Goal: Information Seeking & Learning: Learn about a topic

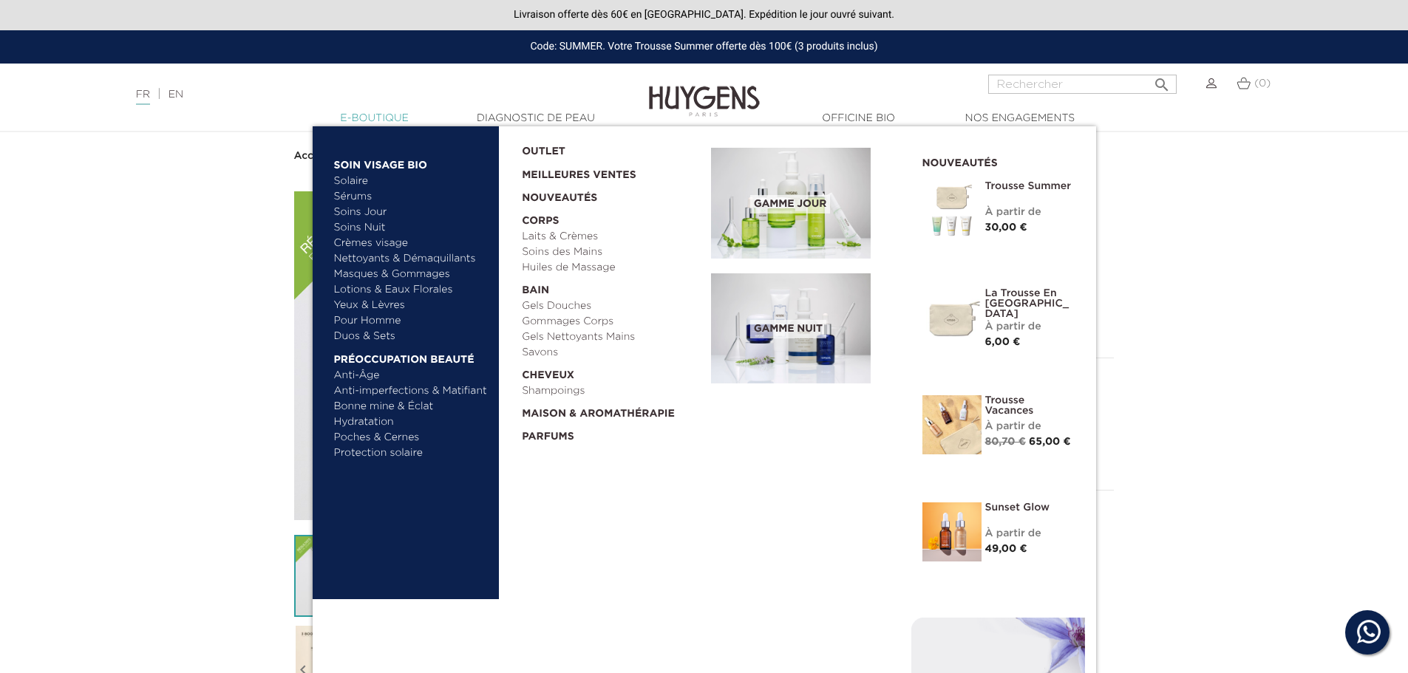
click at [375, 117] on link "  E-Boutique" at bounding box center [375, 119] width 148 height 16
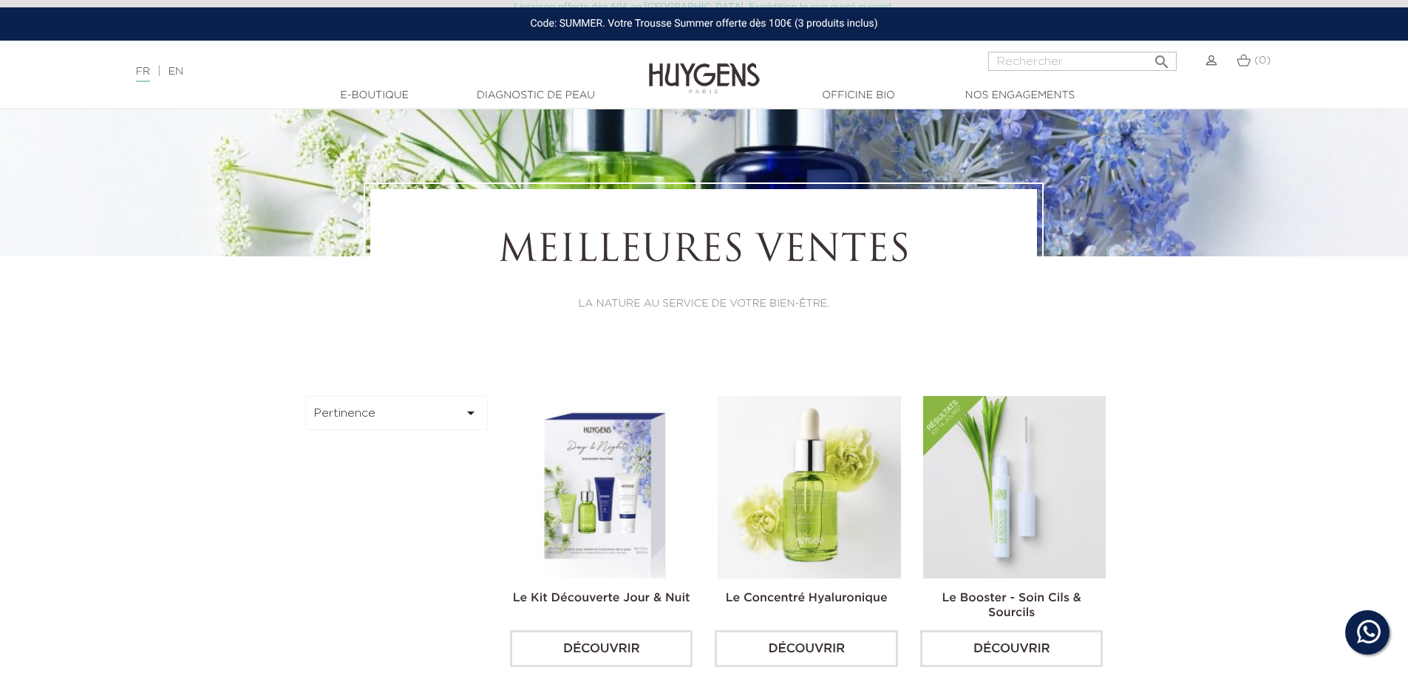
scroll to position [369, 0]
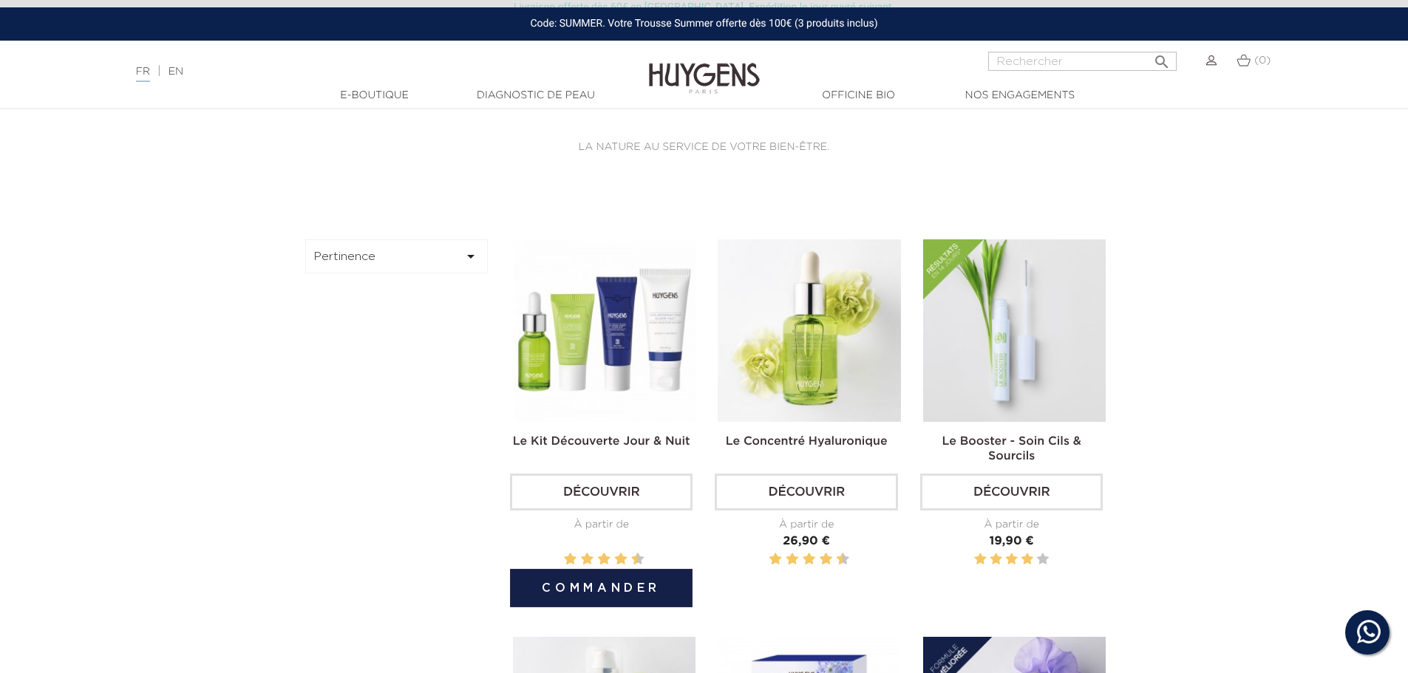
click at [627, 304] on img at bounding box center [604, 330] width 183 height 183
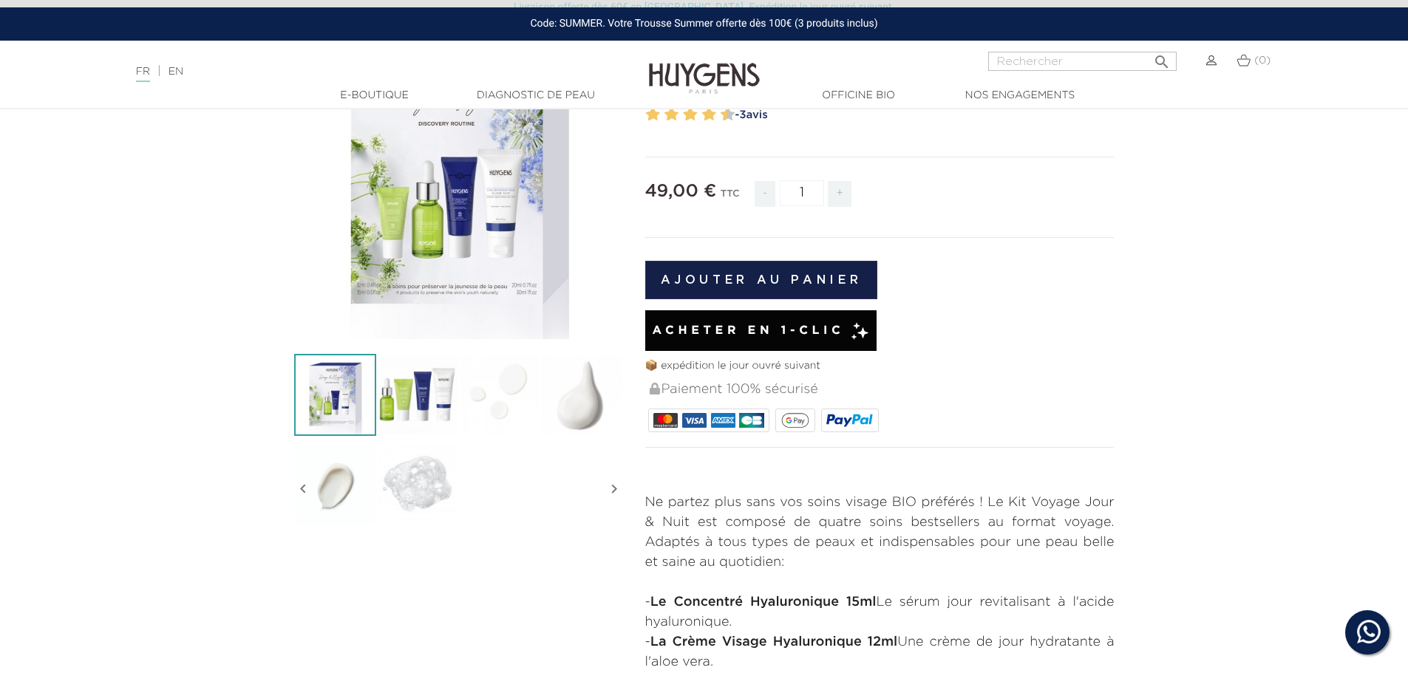
scroll to position [222, 0]
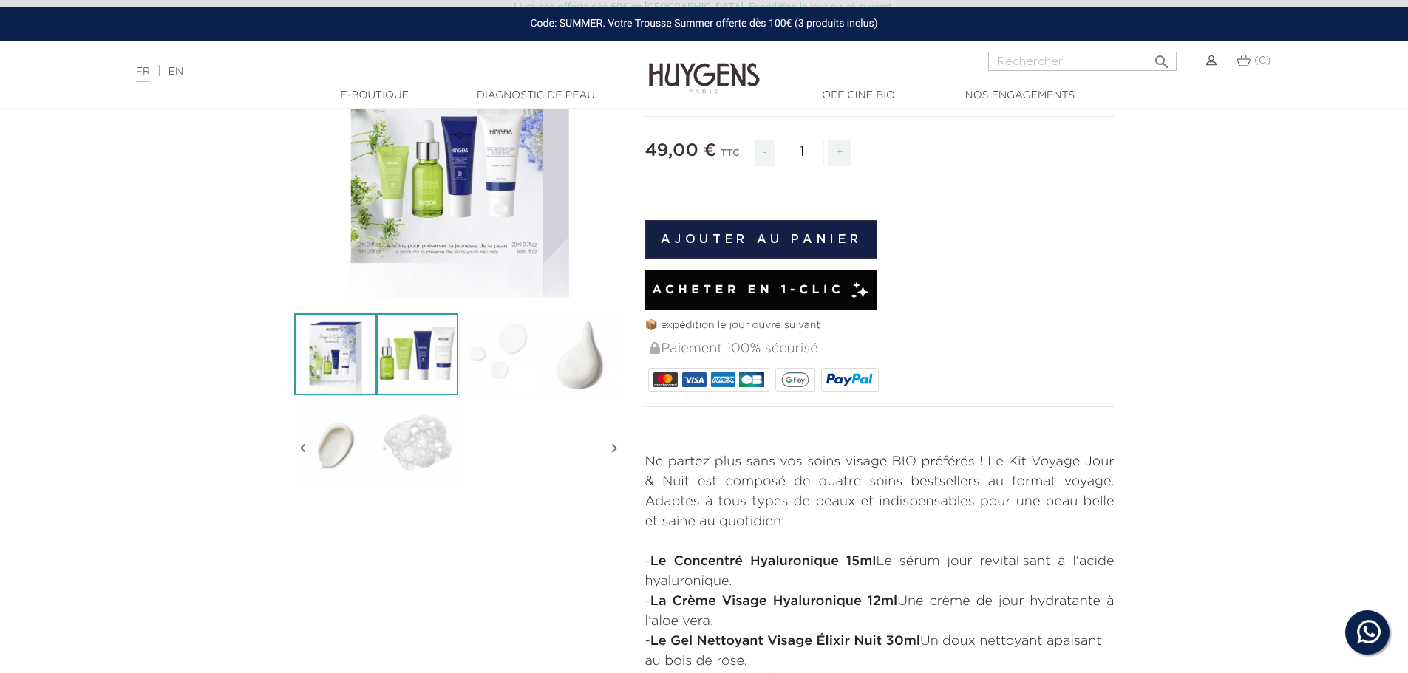
click at [440, 354] on img at bounding box center [417, 354] width 82 height 82
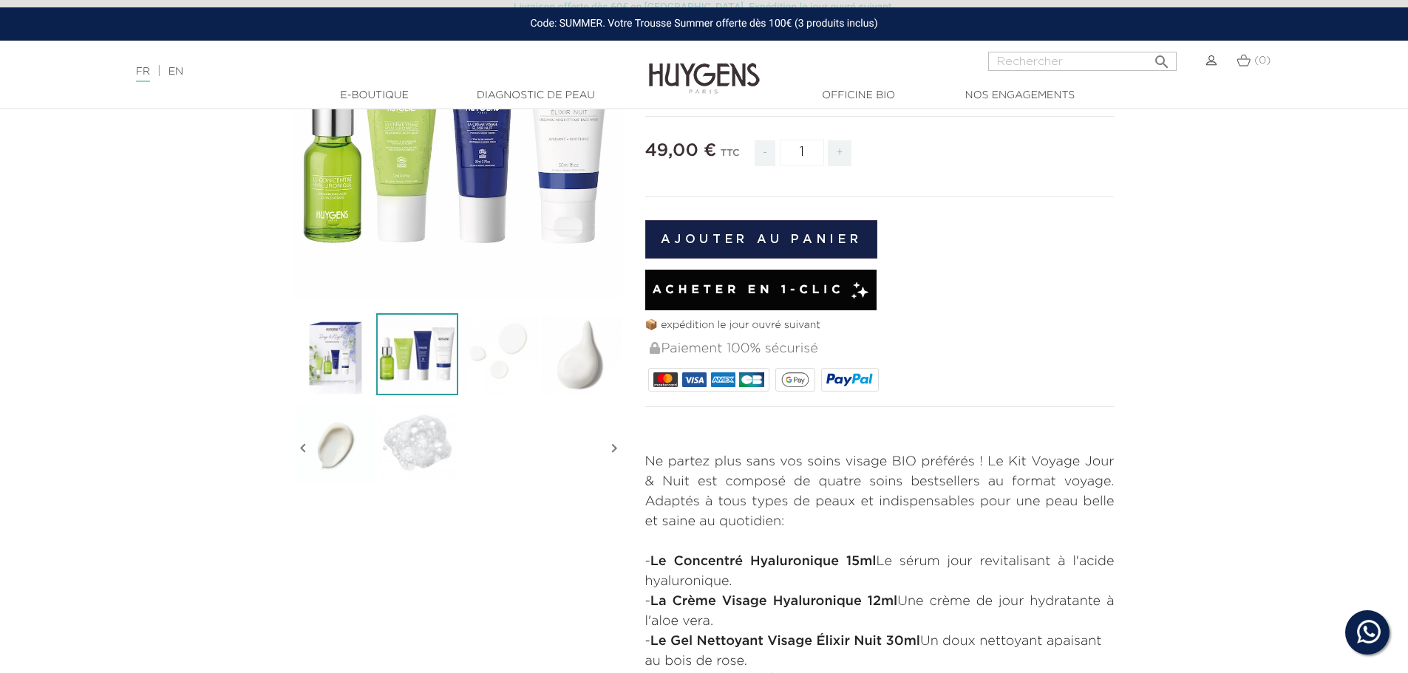
scroll to position [0, 0]
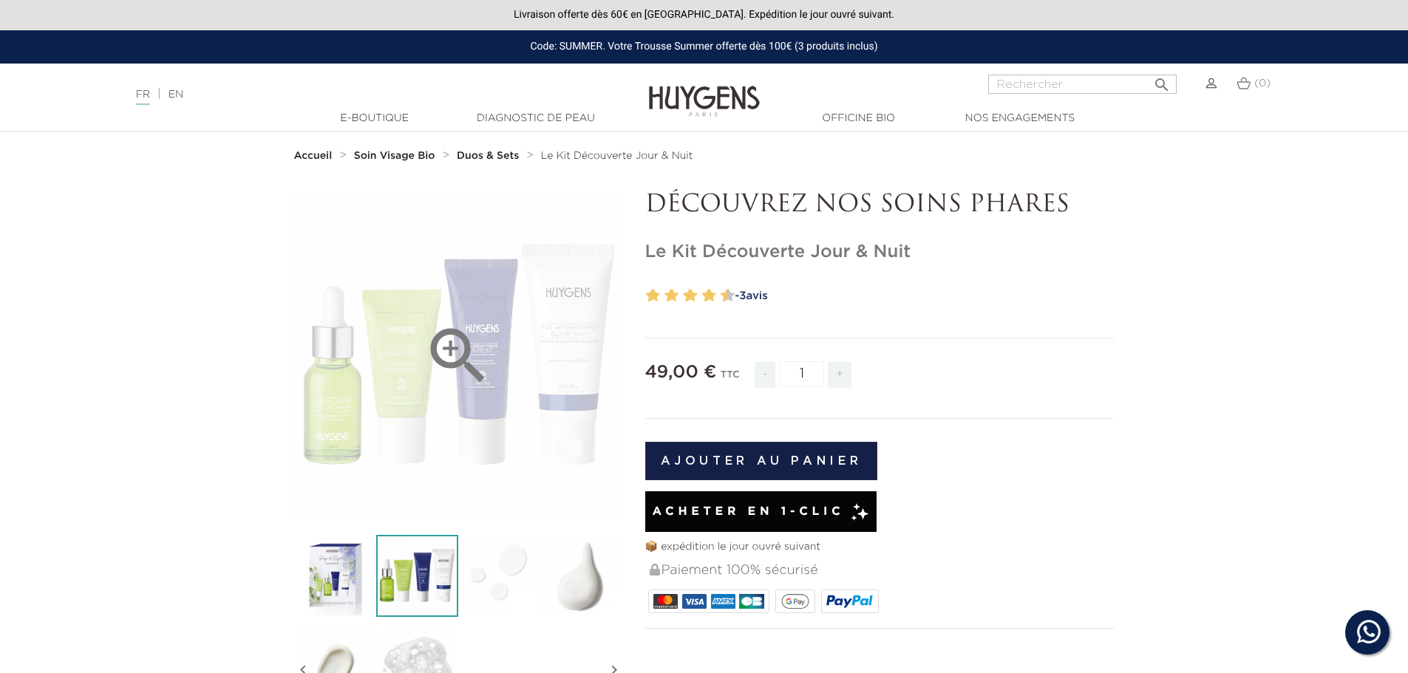
click at [451, 352] on icon "" at bounding box center [458, 356] width 74 height 74
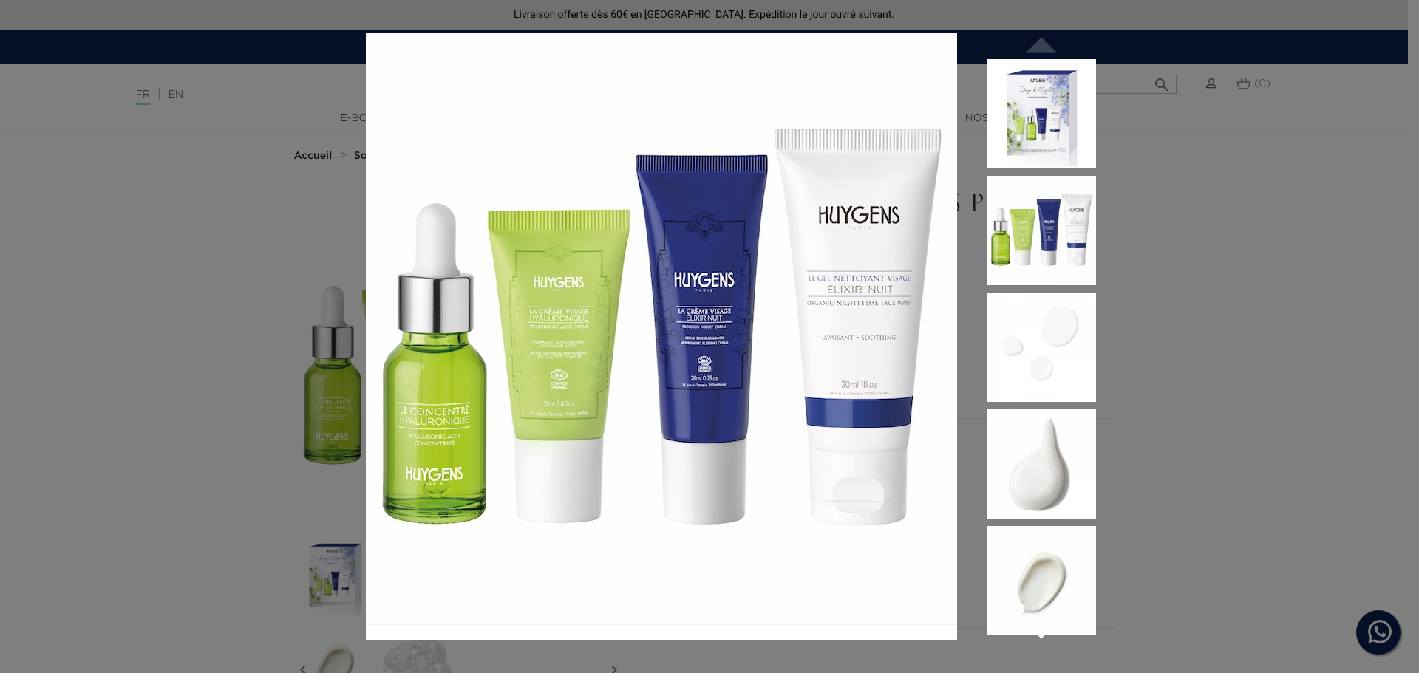
drag, startPoint x: 1197, startPoint y: 302, endPoint x: 1173, endPoint y: 301, distance: 23.7
click at [1197, 302] on div " " at bounding box center [709, 336] width 1419 height 673
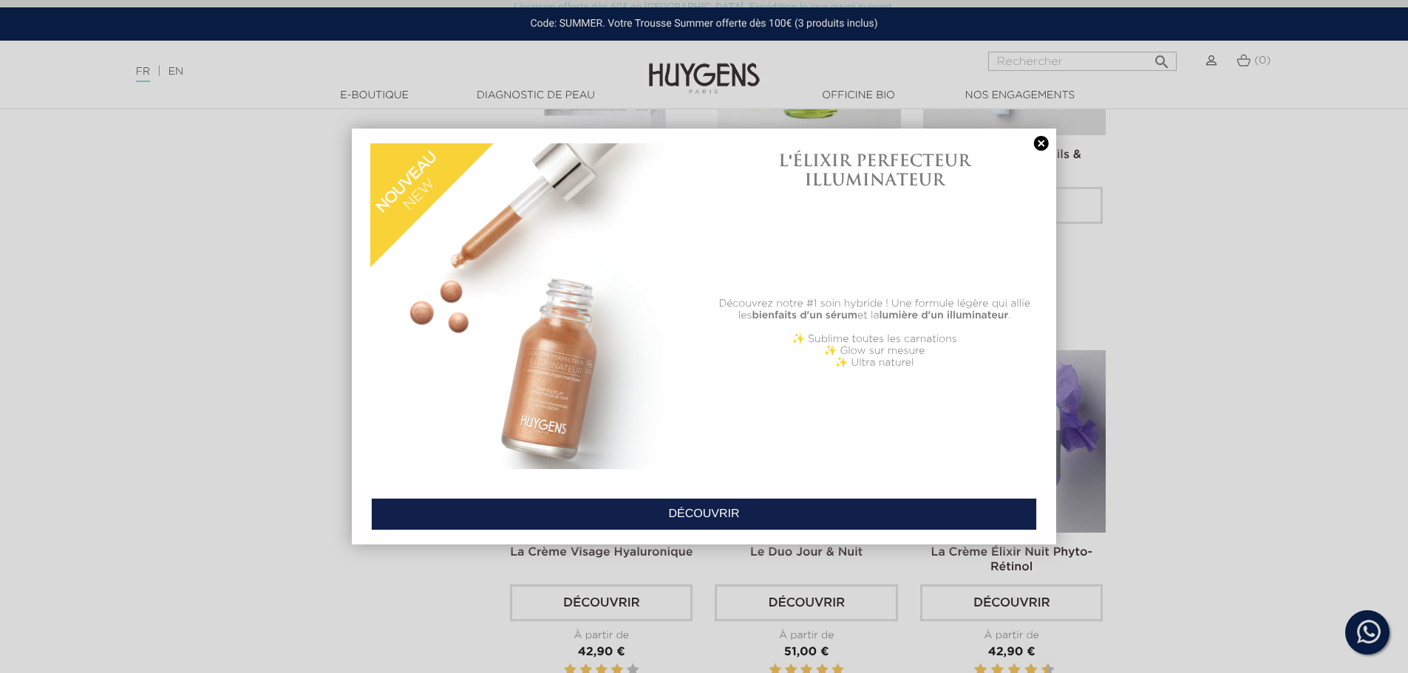
scroll to position [739, 0]
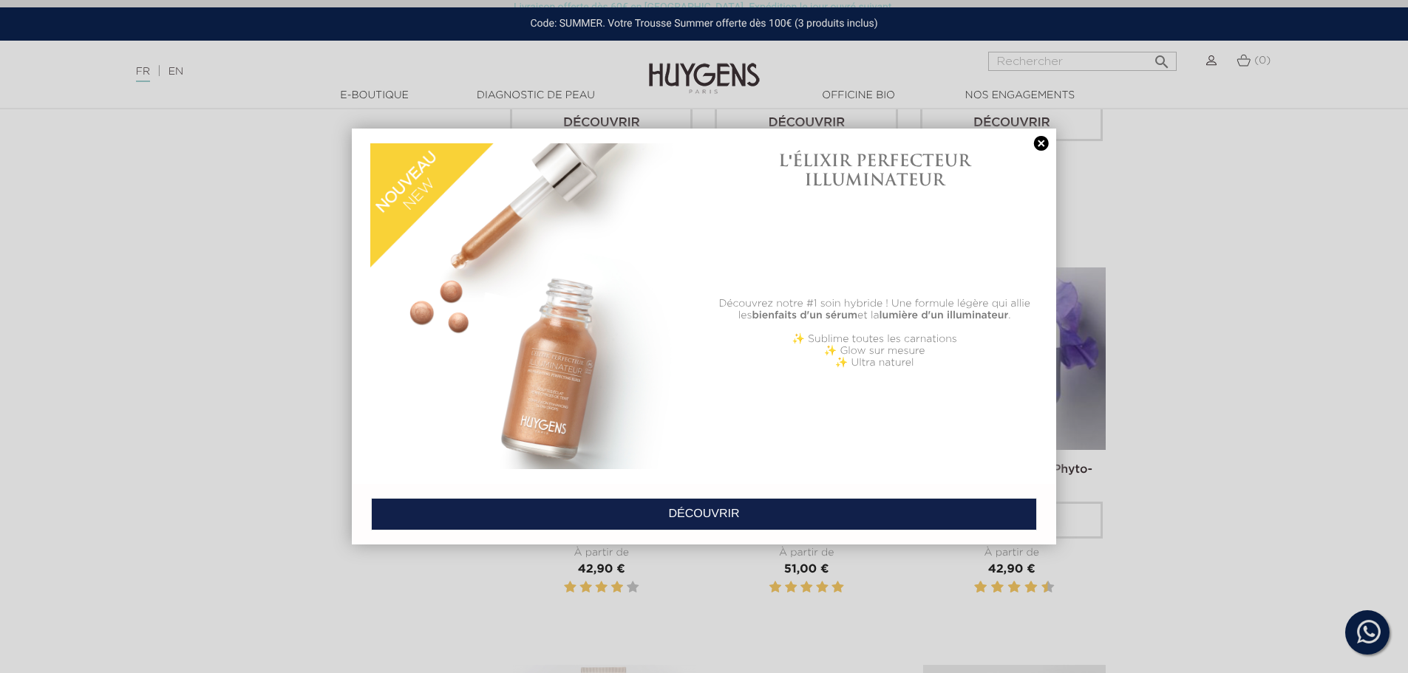
click at [639, 511] on link "DÉCOUVRIR" at bounding box center [704, 514] width 666 height 33
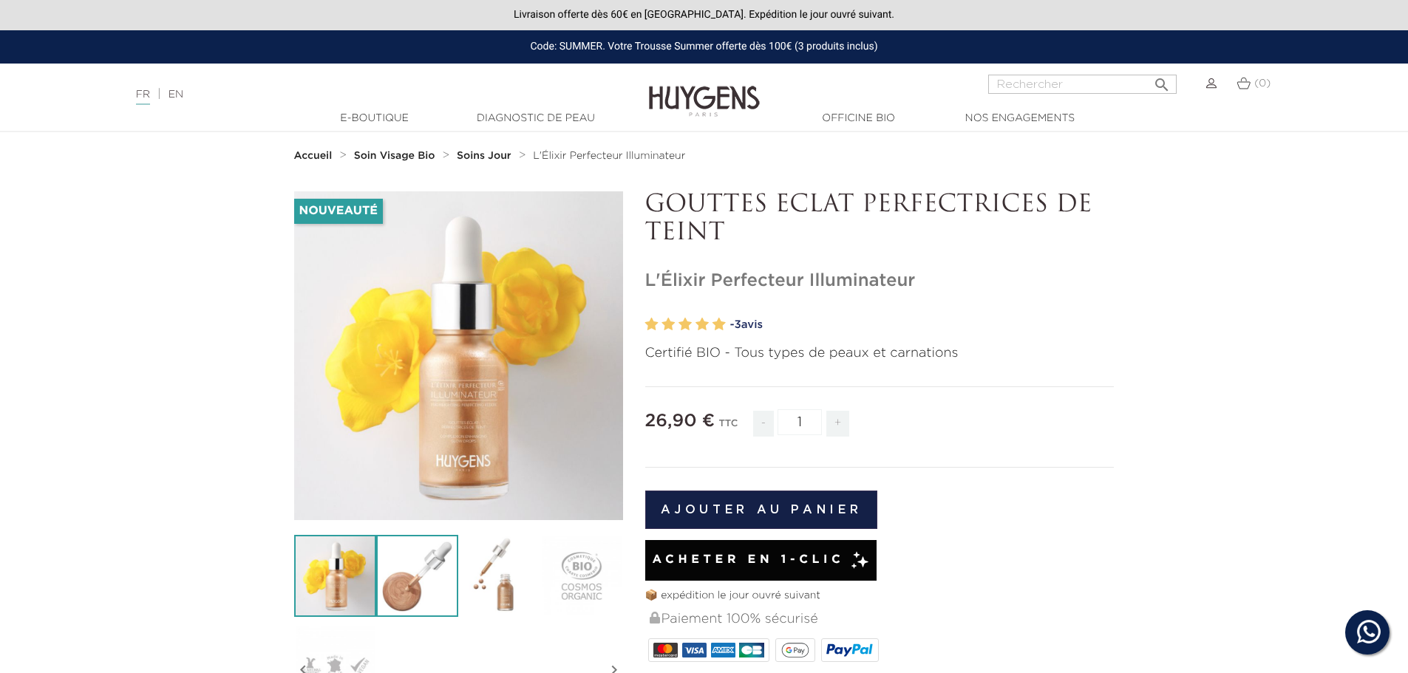
click at [410, 588] on img at bounding box center [417, 576] width 82 height 82
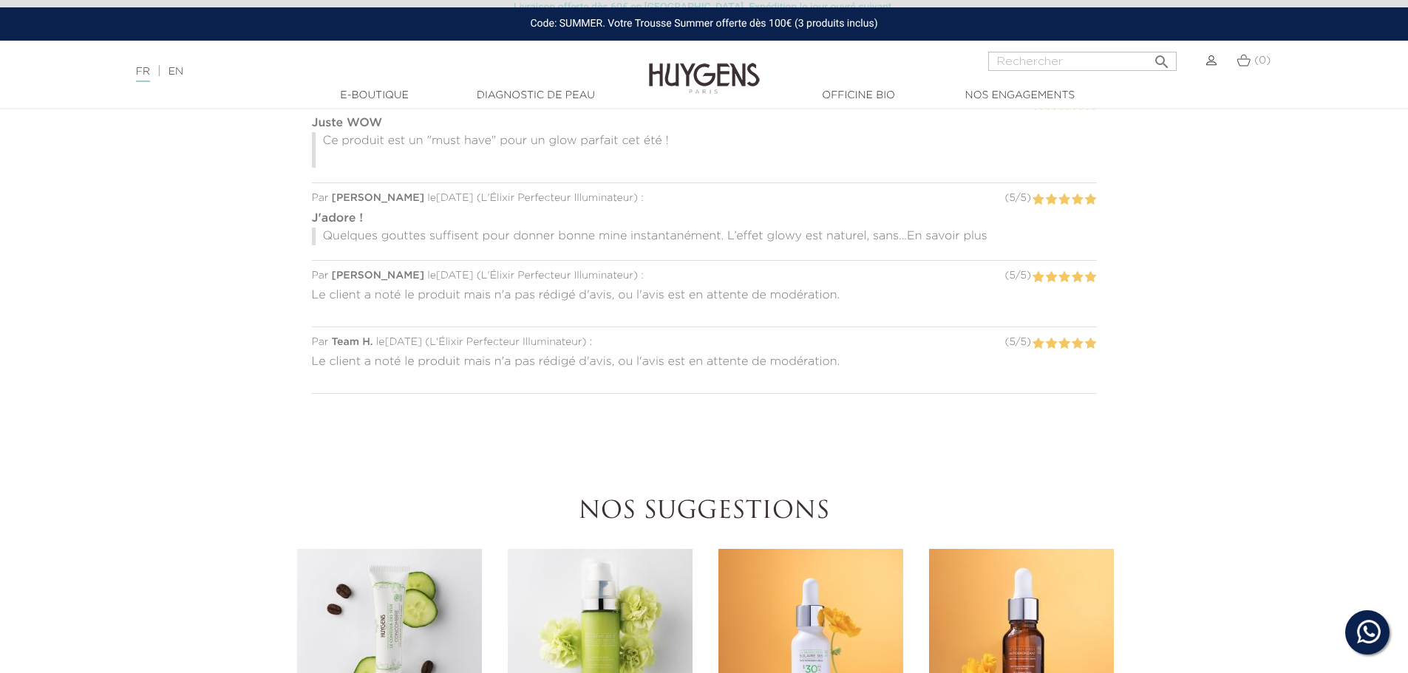
scroll to position [1552, 0]
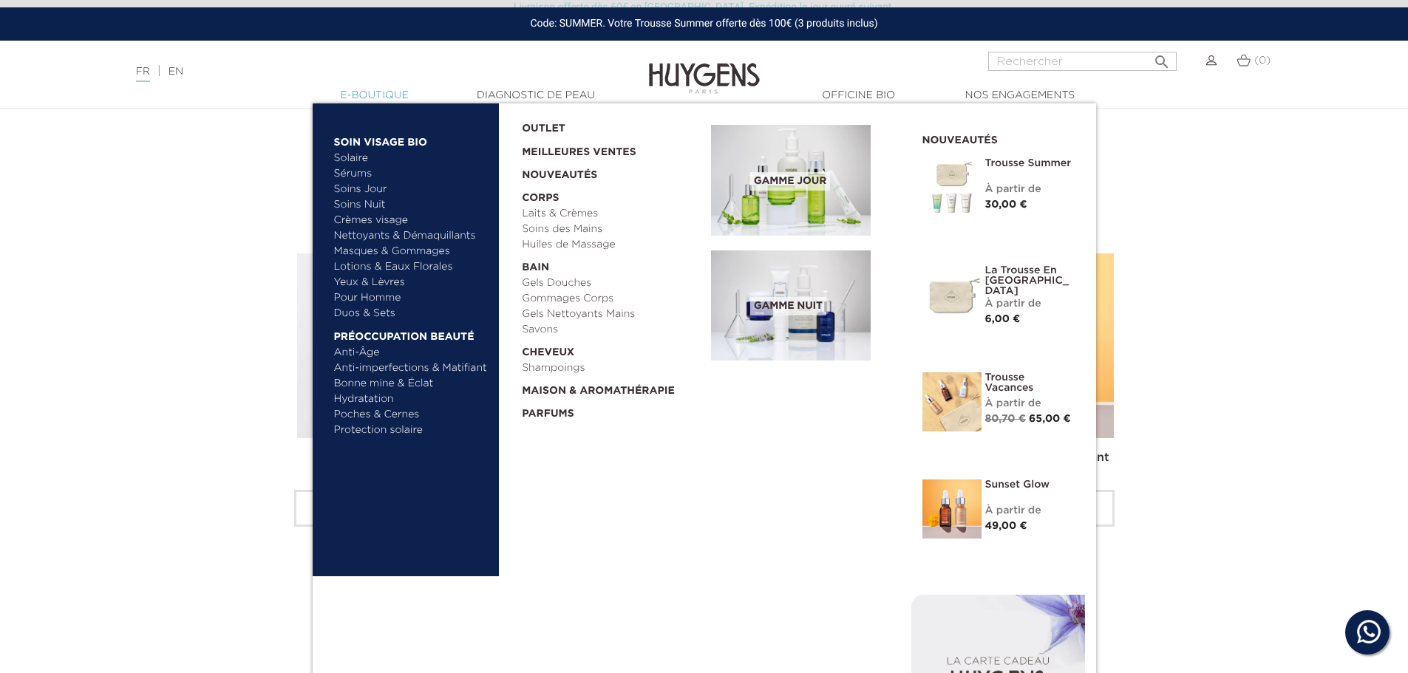
click at [369, 94] on link "  E-Boutique" at bounding box center [375, 96] width 148 height 16
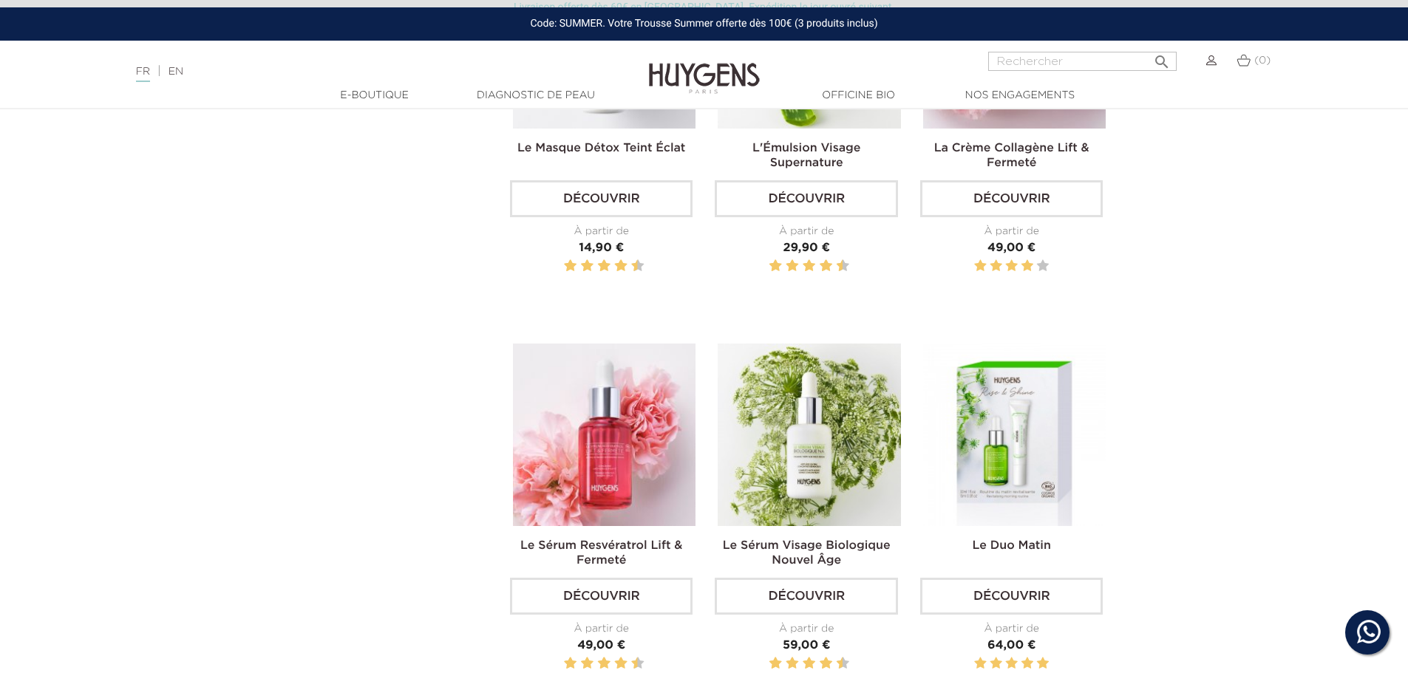
scroll to position [2291, 0]
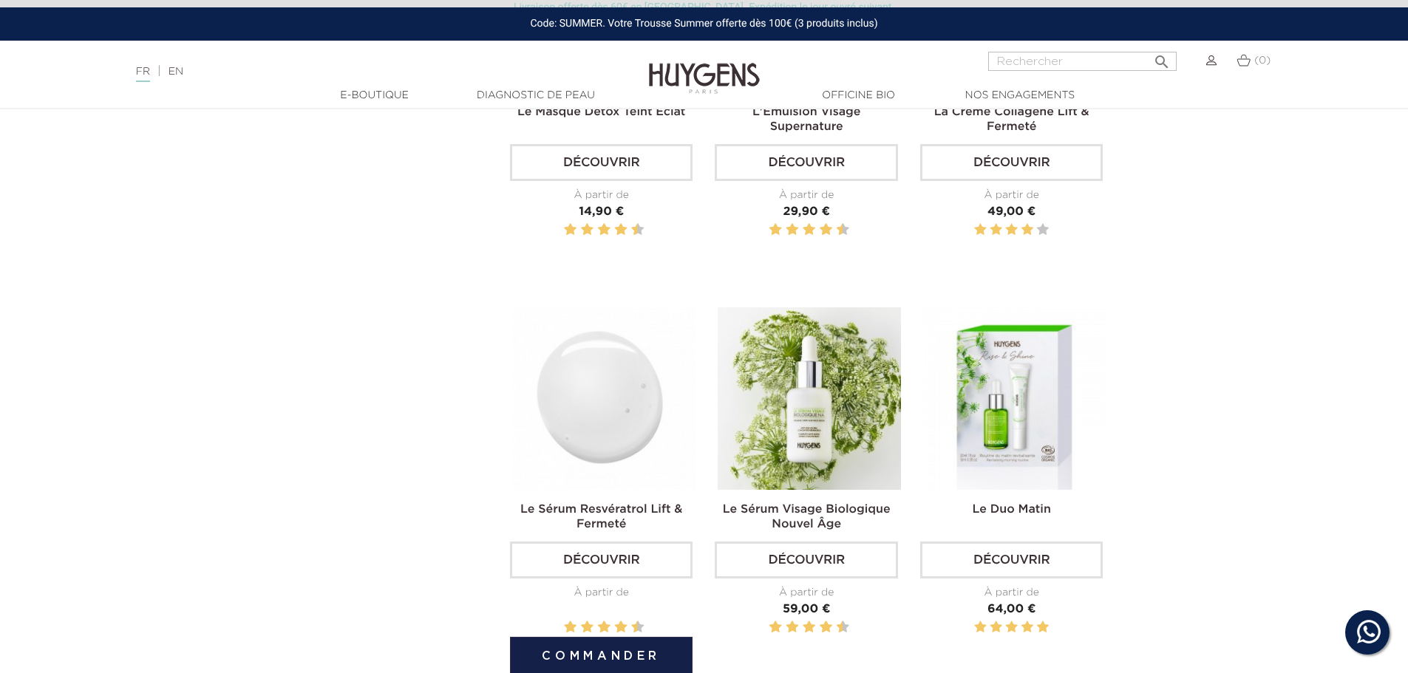
click at [579, 434] on img at bounding box center [604, 398] width 183 height 183
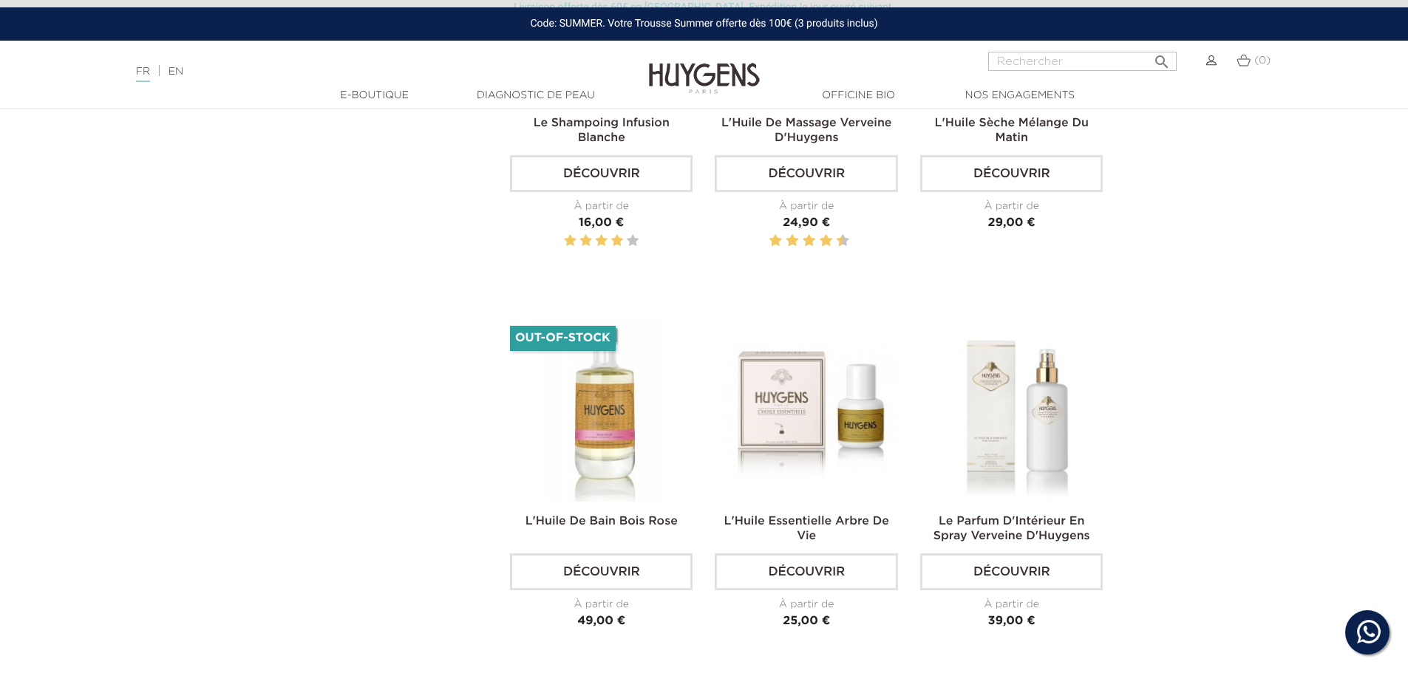
scroll to position [3916, 0]
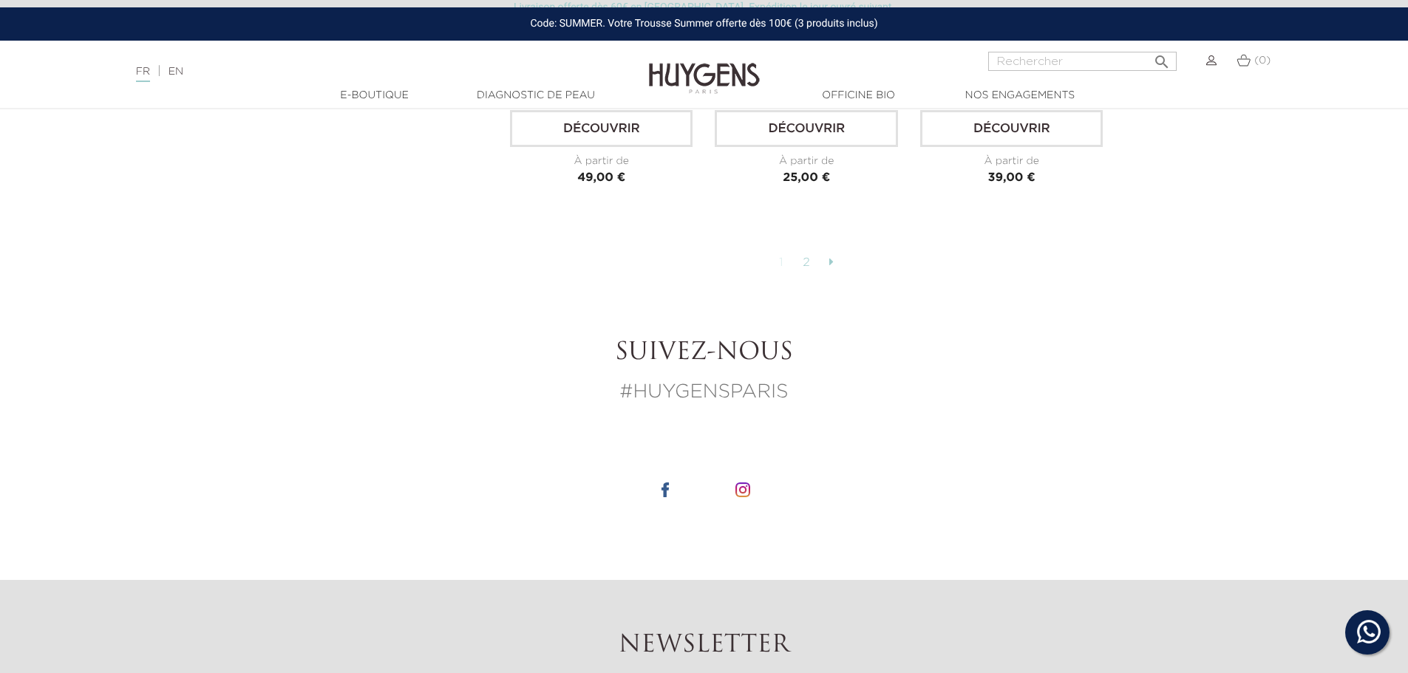
click at [803, 255] on link "2" at bounding box center [806, 262] width 23 height 25
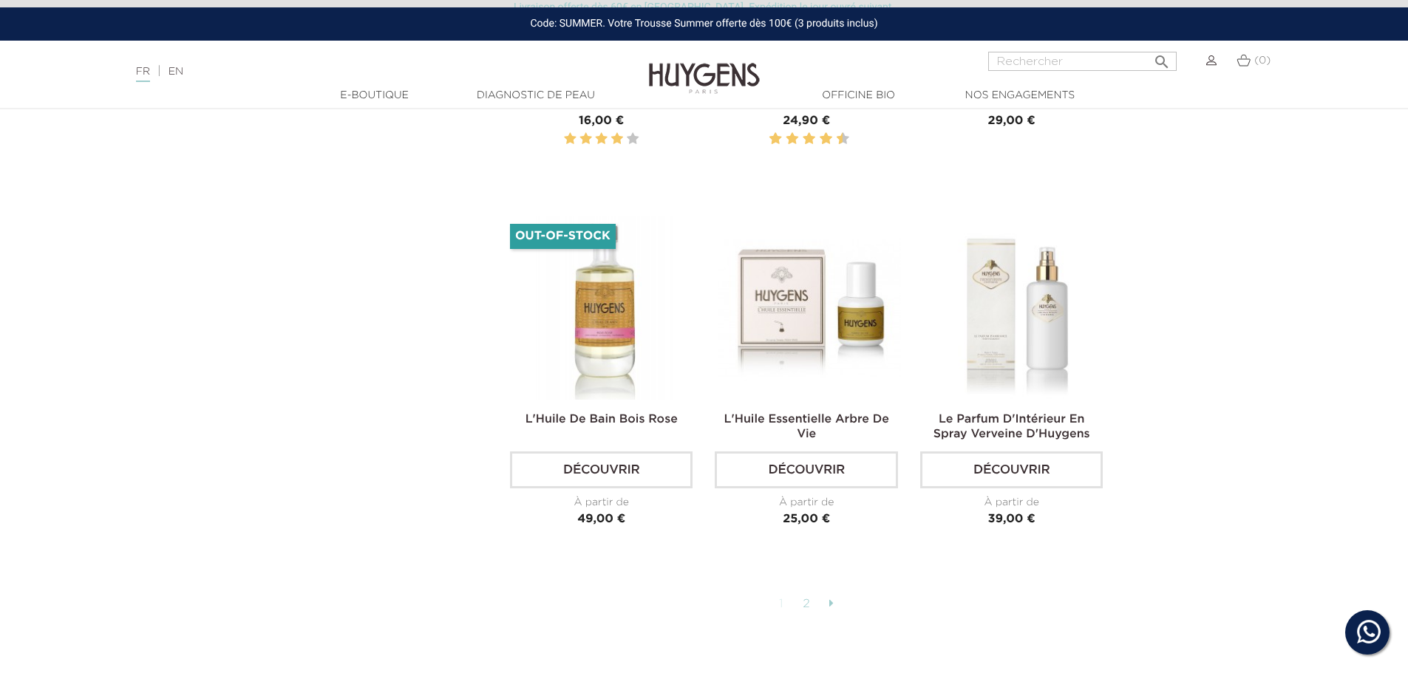
scroll to position [3547, 0]
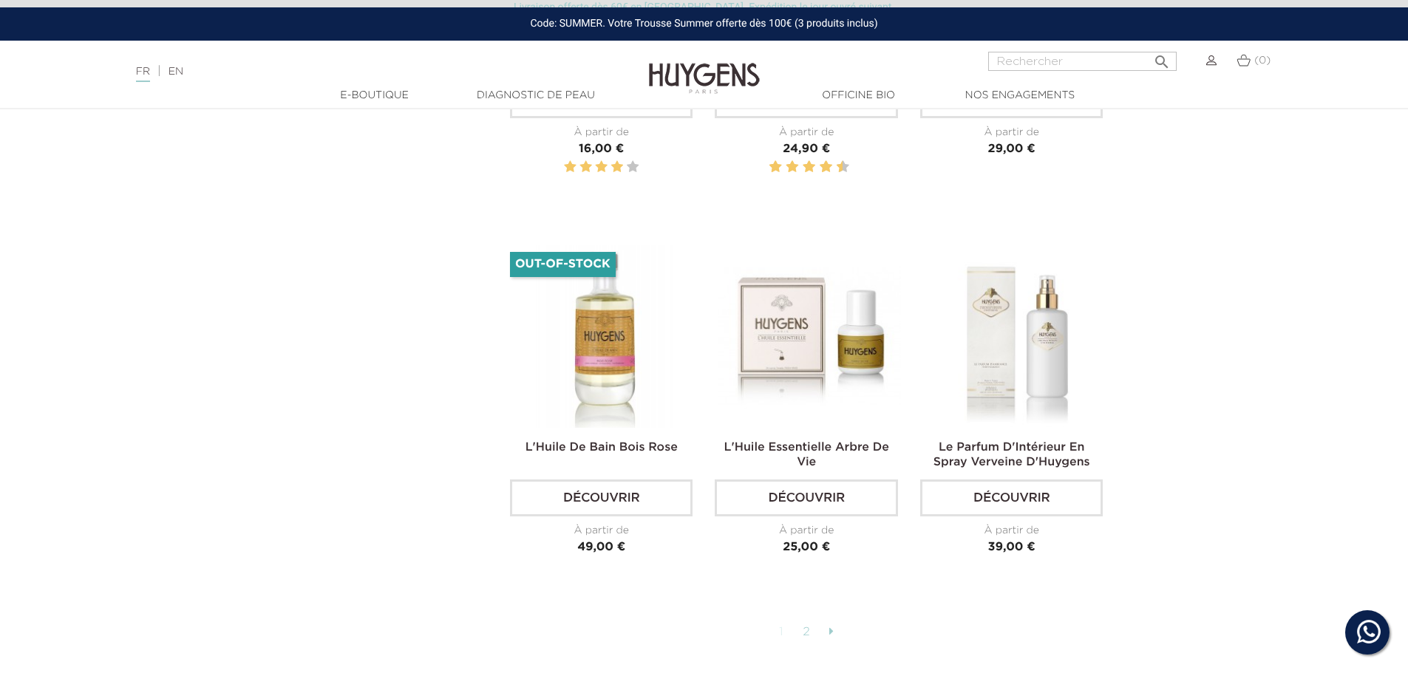
click at [833, 625] on icon at bounding box center [831, 631] width 4 height 12
click at [825, 620] on link at bounding box center [831, 632] width 19 height 25
click at [807, 621] on link "2" at bounding box center [806, 632] width 23 height 25
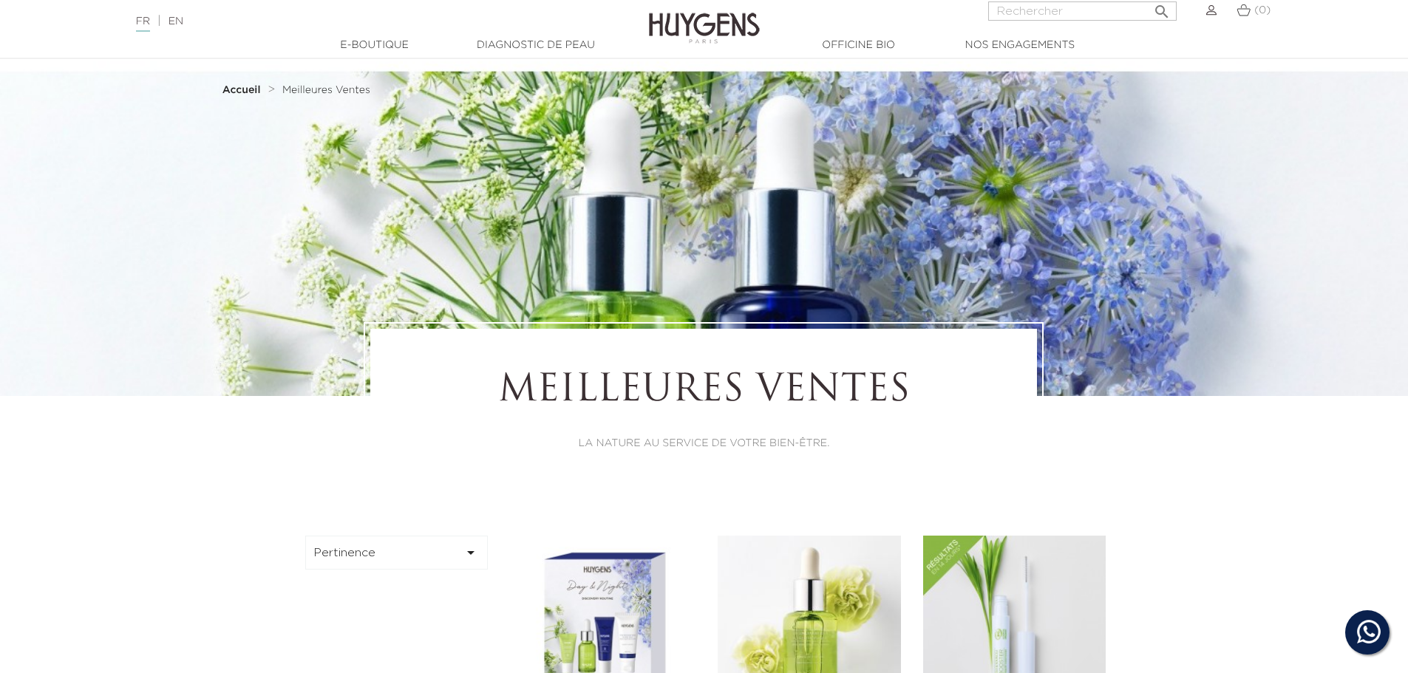
scroll to position [0, 0]
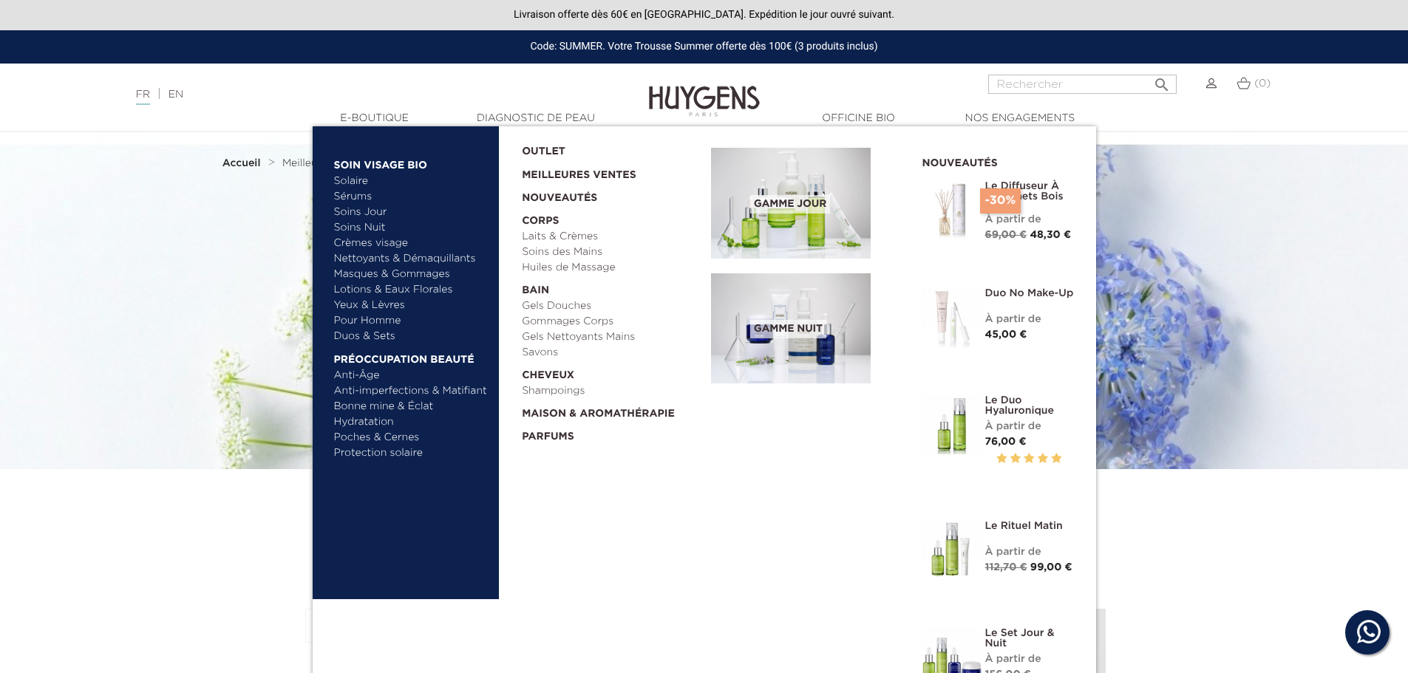
click at [360, 200] on link "Sérums" at bounding box center [411, 197] width 154 height 16
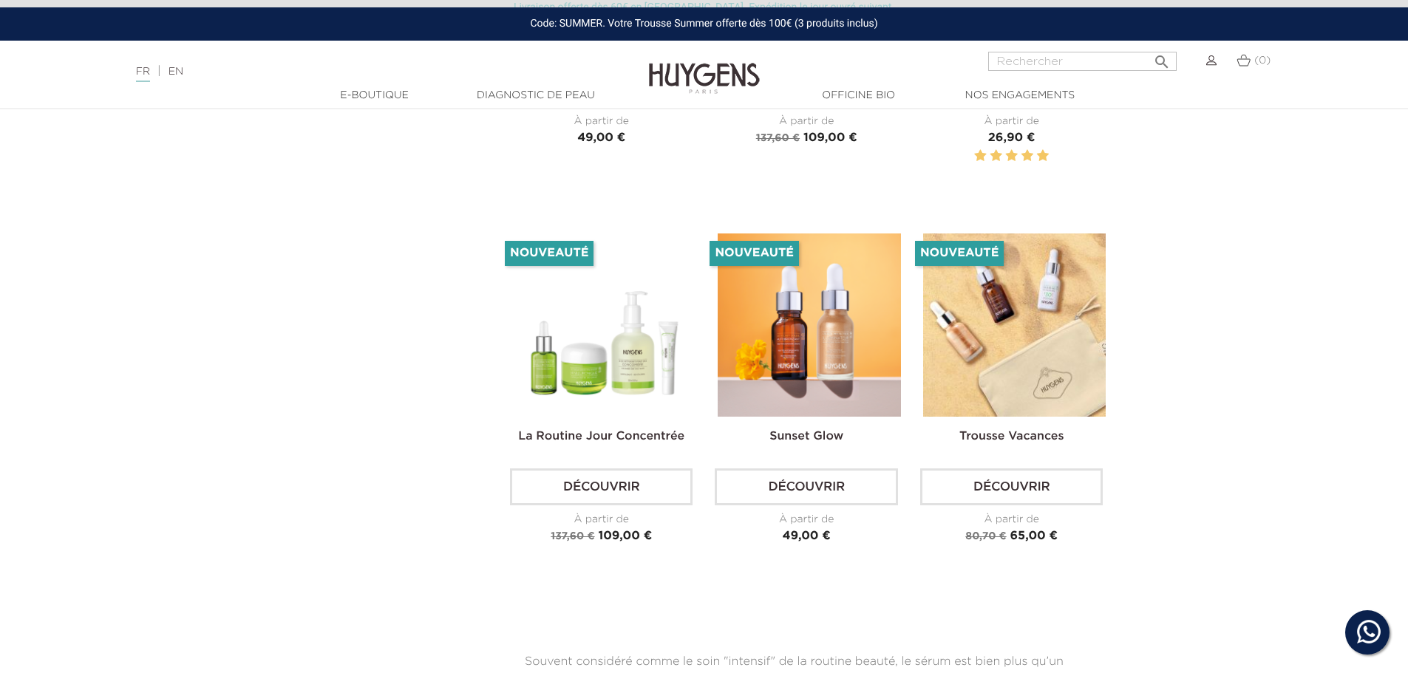
scroll to position [2808, 0]
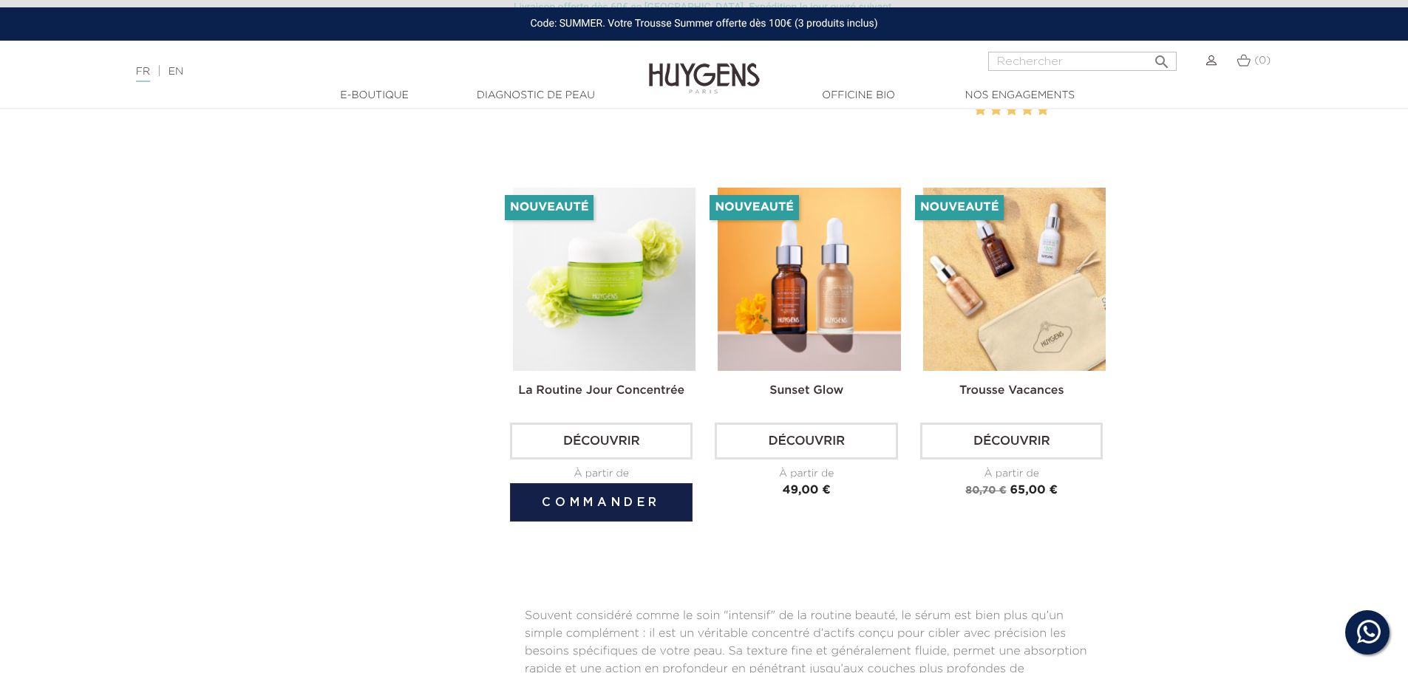
click at [565, 290] on img at bounding box center [604, 279] width 183 height 183
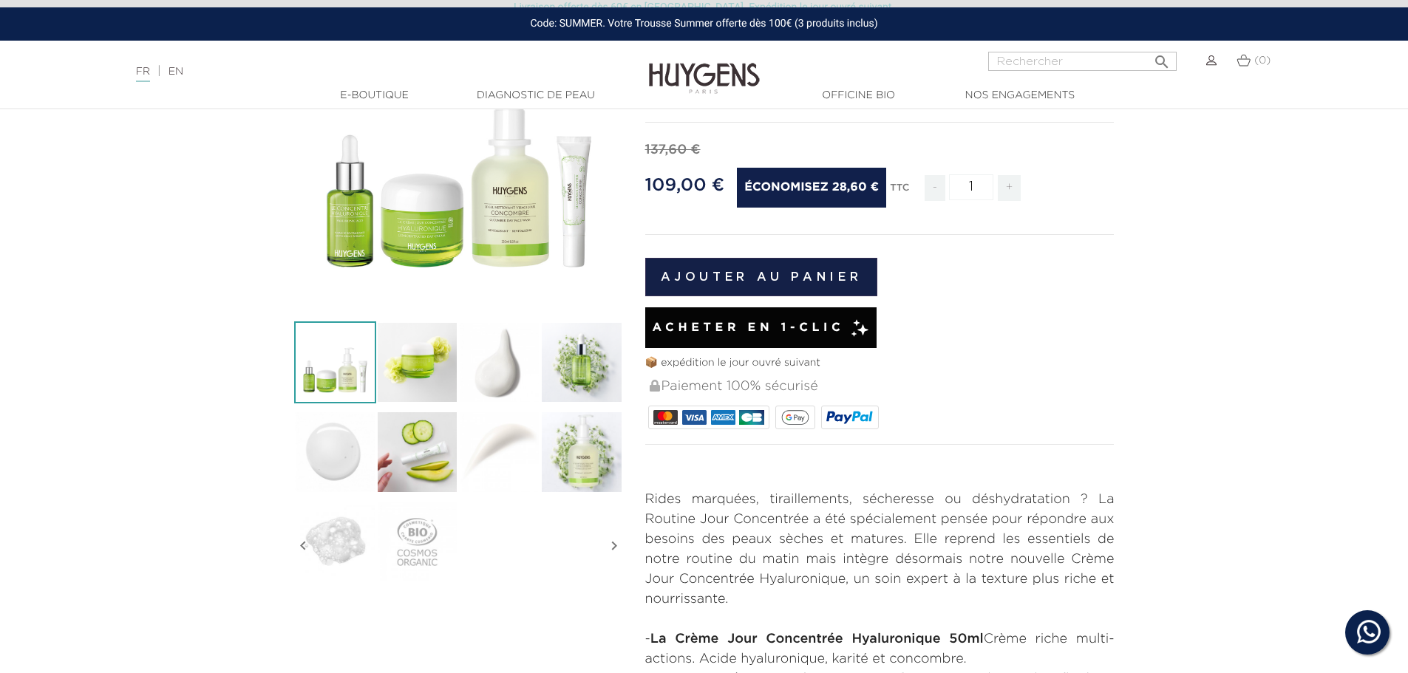
scroll to position [222, 0]
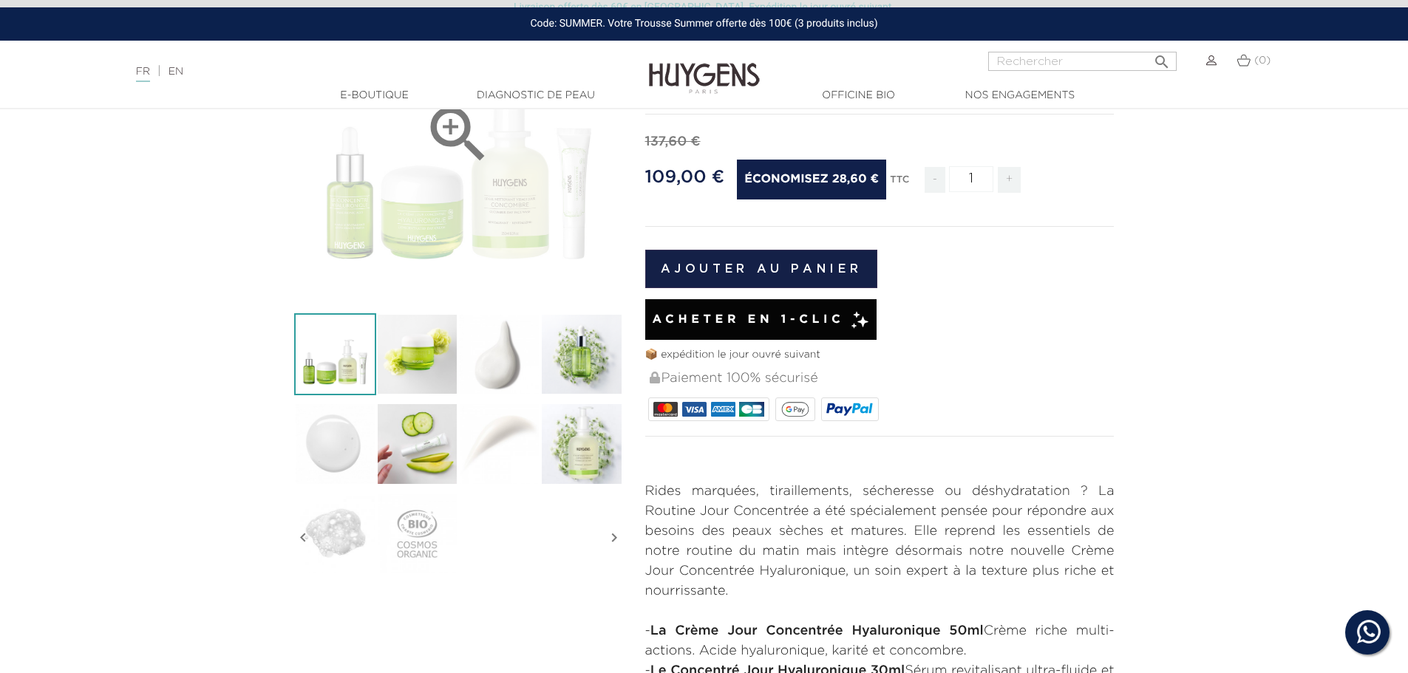
click at [428, 245] on div "" at bounding box center [458, 134] width 329 height 329
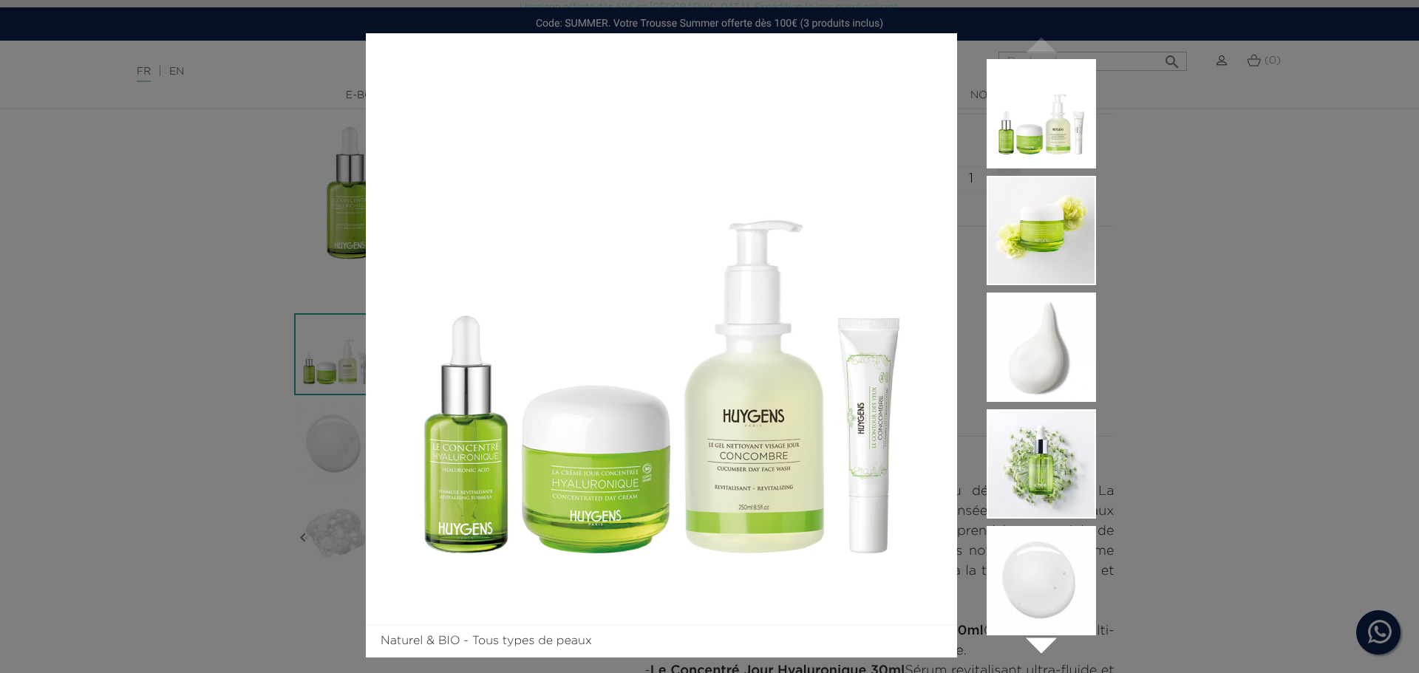
click at [1266, 222] on div "Naturel & BIO - Tous types de peaux  " at bounding box center [709, 336] width 1419 height 673
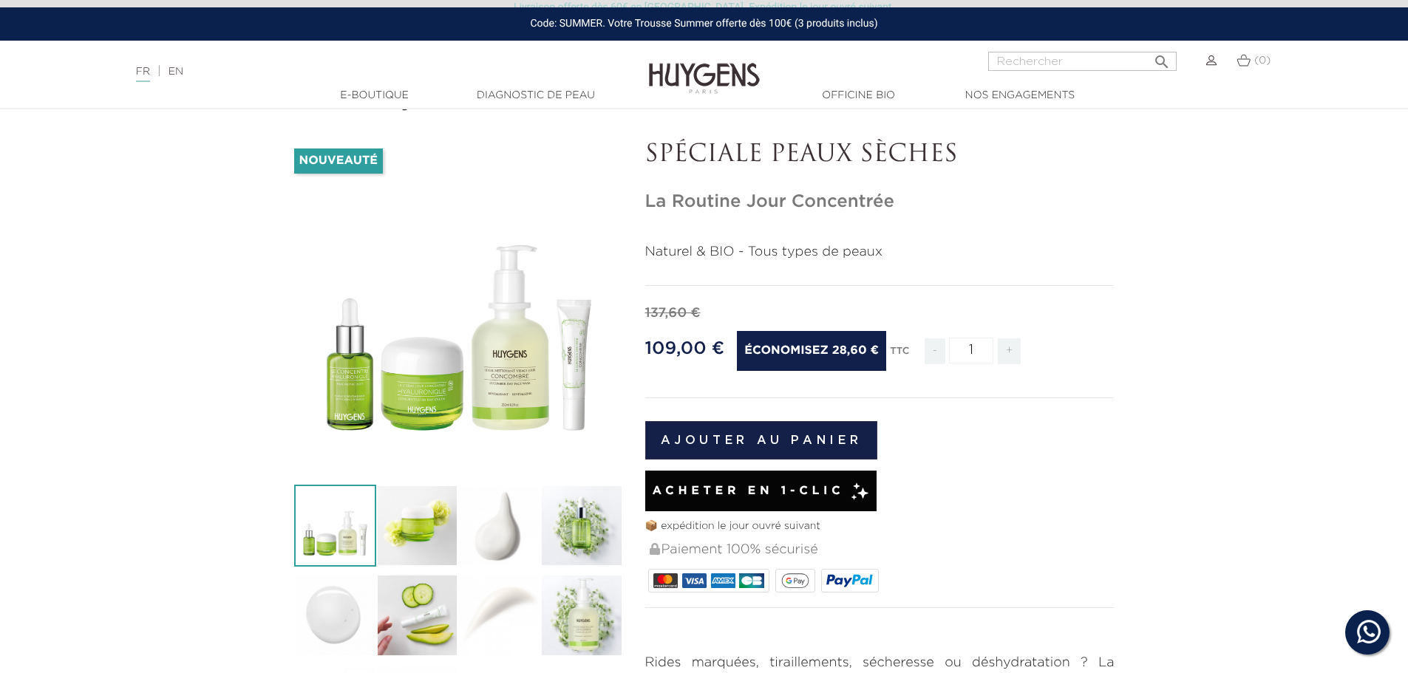
scroll to position [0, 0]
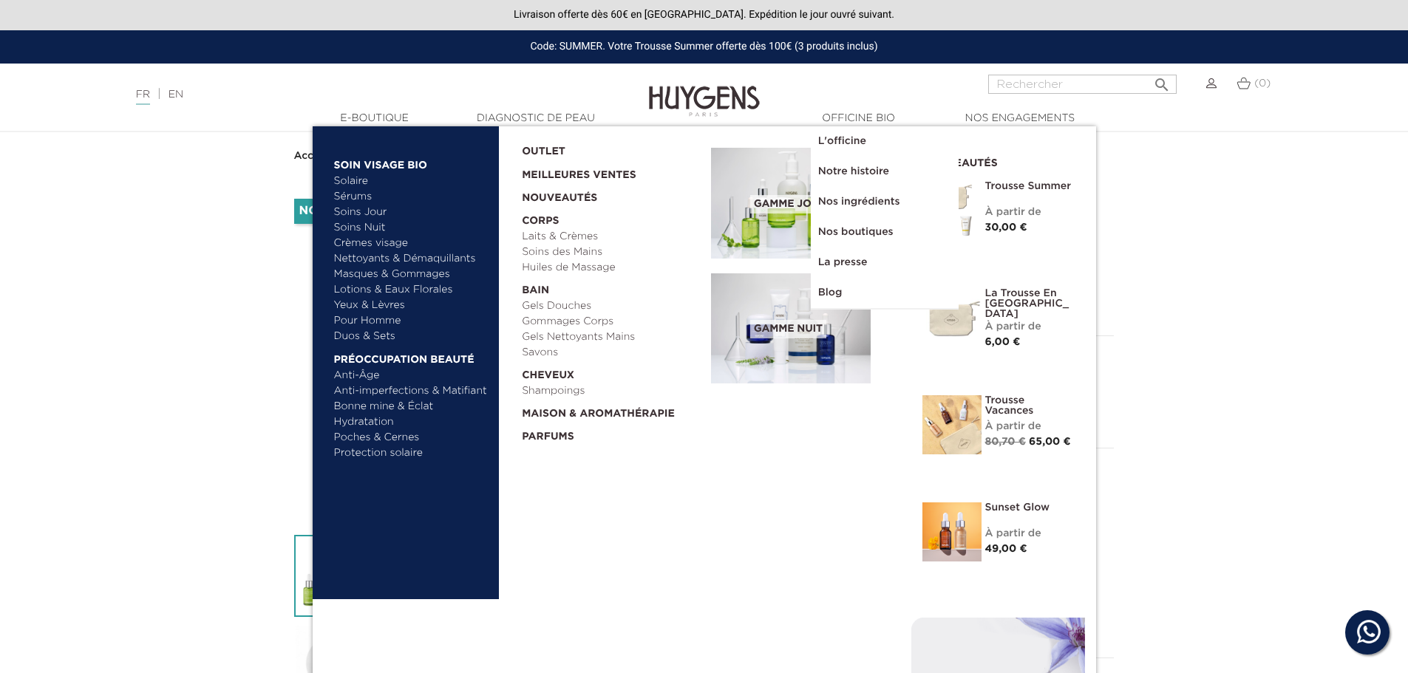
click at [390, 291] on link "Lotions & Eaux Florales" at bounding box center [411, 290] width 154 height 16
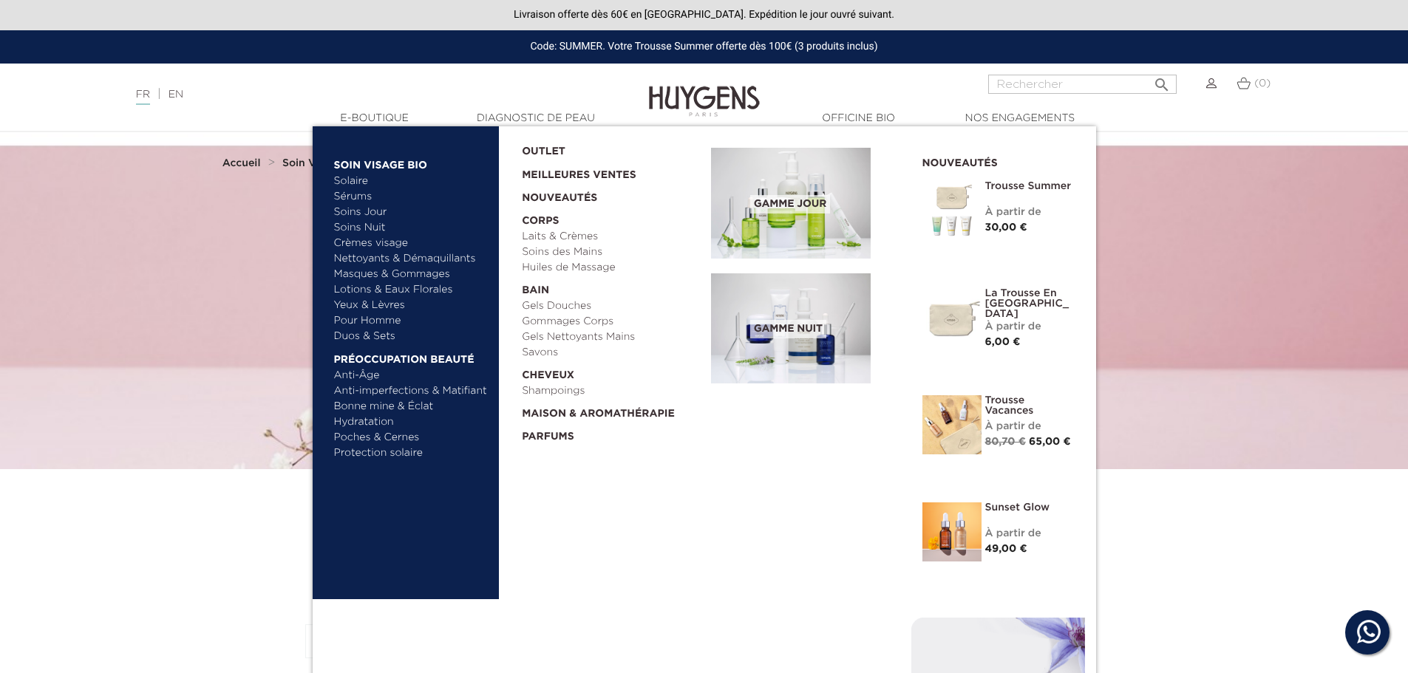
click at [373, 231] on link "Soins Nuit" at bounding box center [404, 228] width 141 height 16
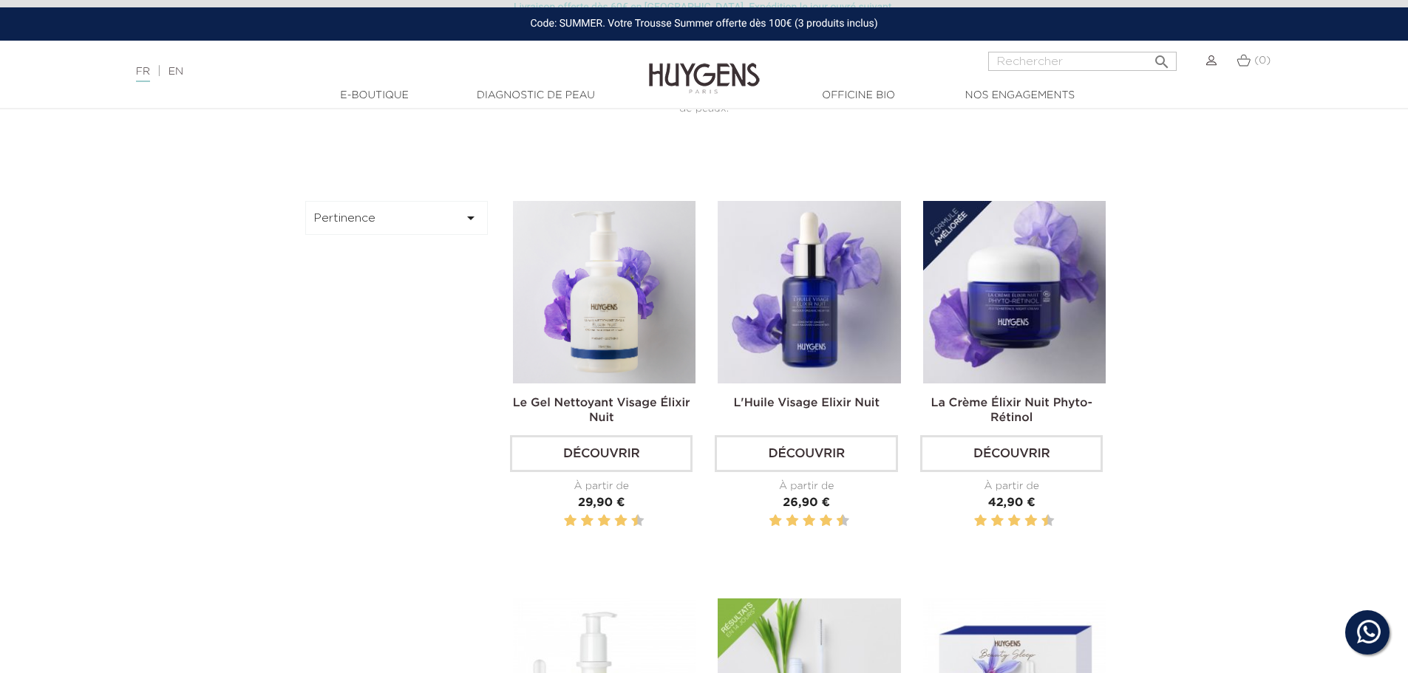
scroll to position [443, 0]
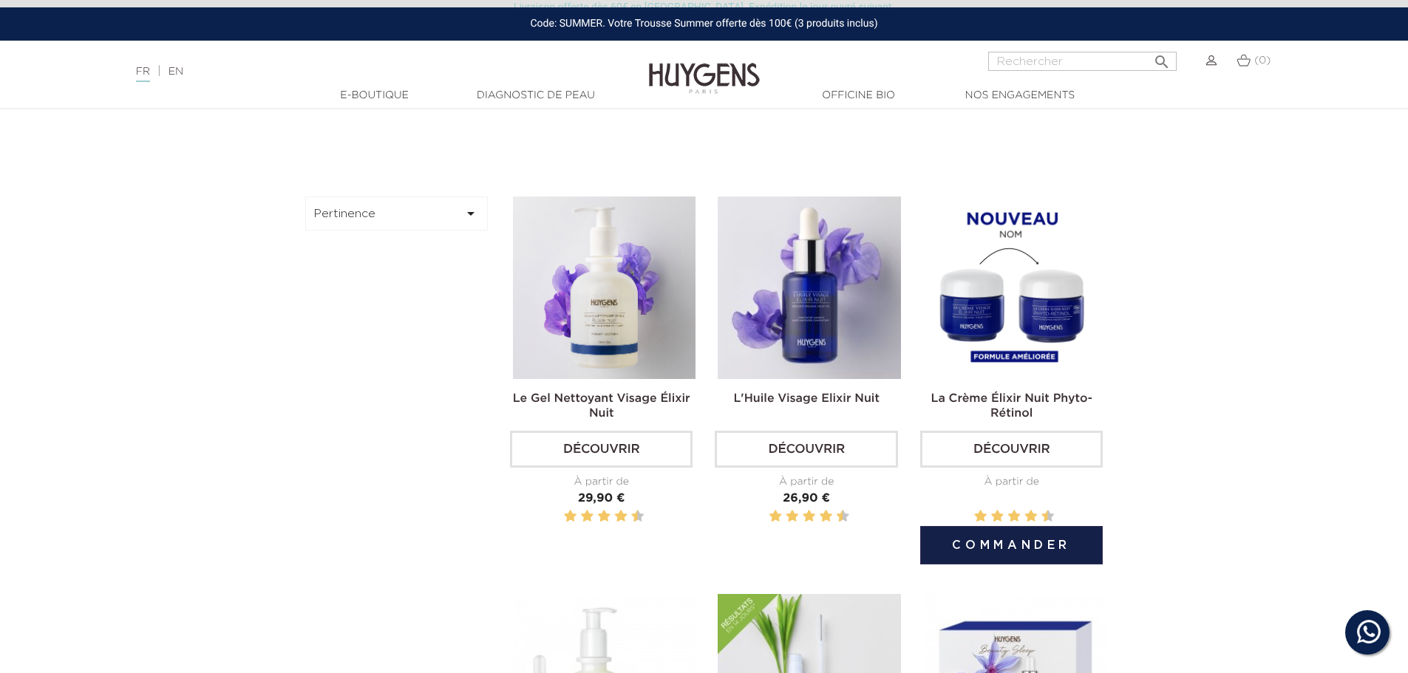
click at [1015, 313] on img at bounding box center [1014, 288] width 183 height 183
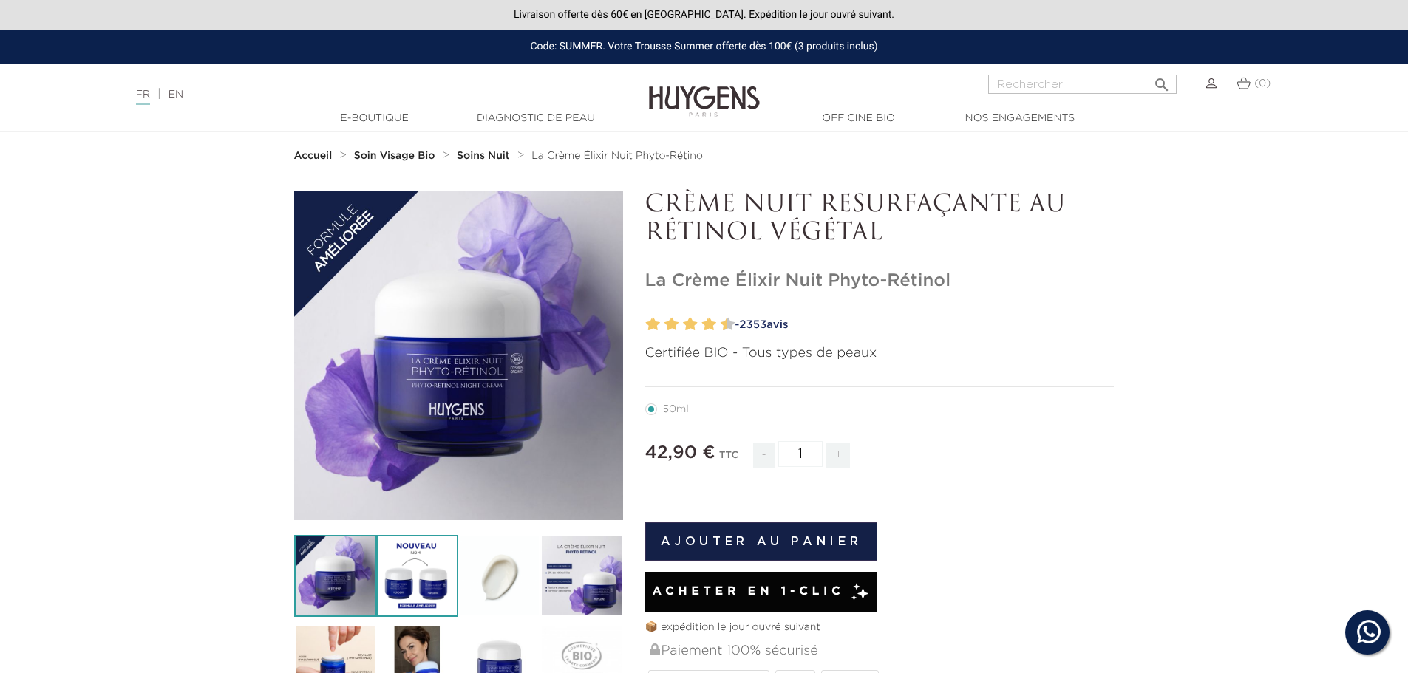
click at [431, 561] on img at bounding box center [417, 576] width 82 height 82
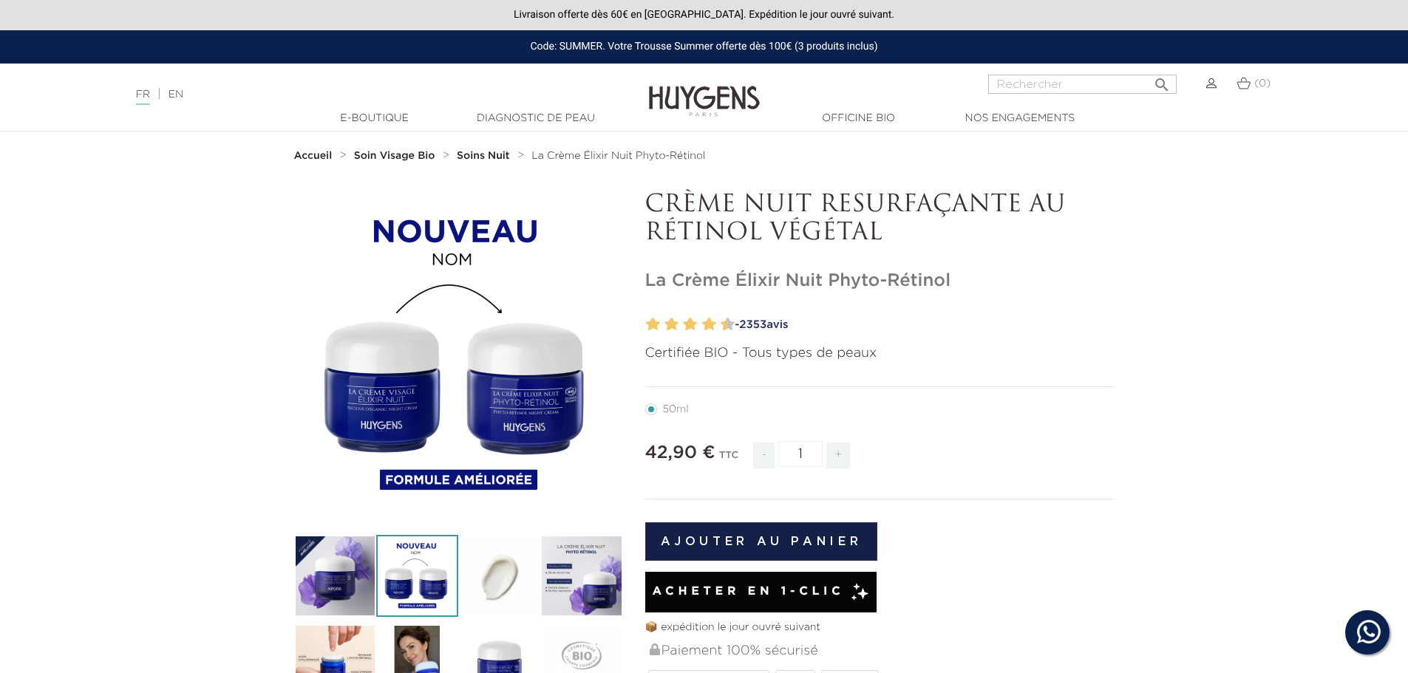
drag, startPoint x: 958, startPoint y: 278, endPoint x: 639, endPoint y: 273, distance: 318.5
click at [639, 273] on div "CRÈME NUIT RESURFAÇANTE AU RÉTINOL VÉGÉTAL La Crème Élixir Nuit Phyto-Rétinol" at bounding box center [879, 602] width 491 height 822
copy h1 "La Crème Élixir Nuit Phyto-Rétinol"
